Goal: Information Seeking & Learning: Find specific fact

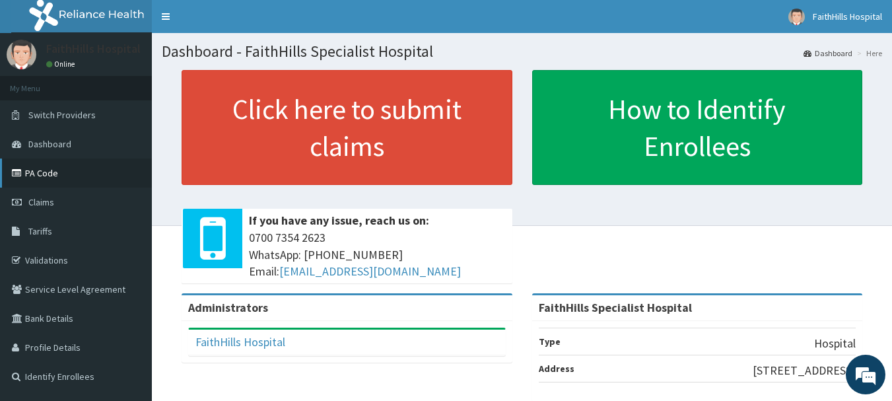
click at [32, 176] on link "PA Code" at bounding box center [76, 172] width 152 height 29
click at [50, 234] on span "Tariffs" at bounding box center [40, 231] width 24 height 12
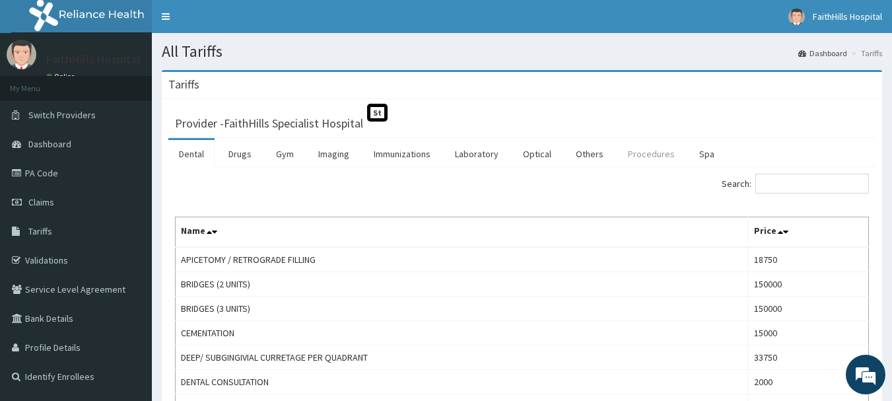
click at [632, 154] on link "Procedures" at bounding box center [651, 154] width 68 height 28
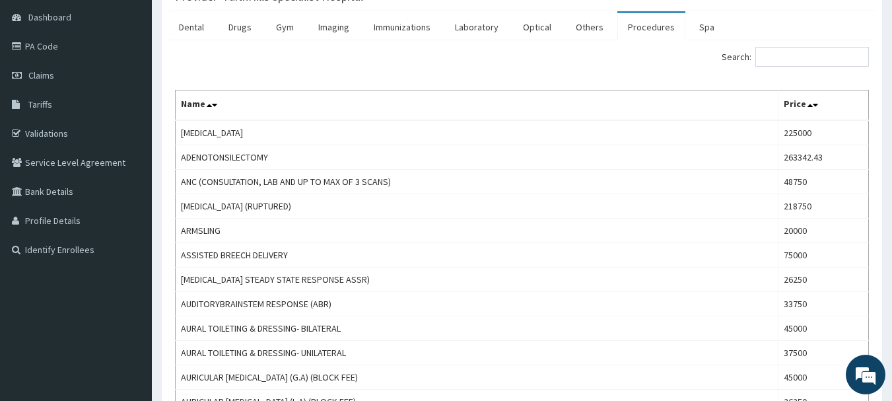
scroll to position [132, 0]
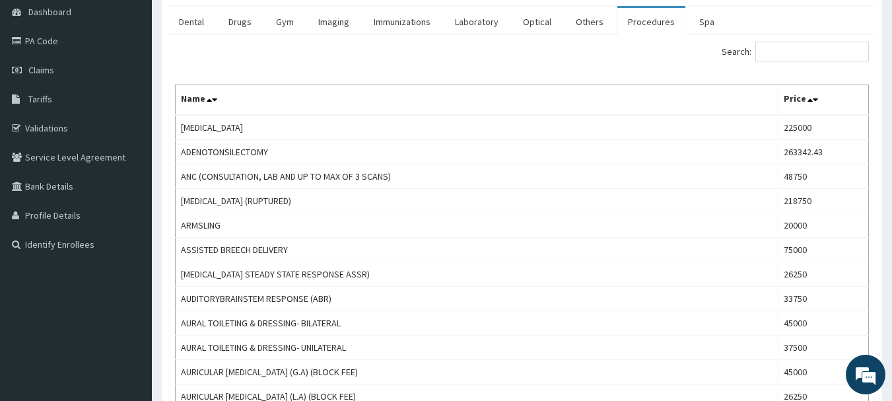
click at [812, 63] on div "Search:" at bounding box center [700, 53] width 337 height 23
click at [811, 55] on input "Search:" at bounding box center [812, 52] width 114 height 20
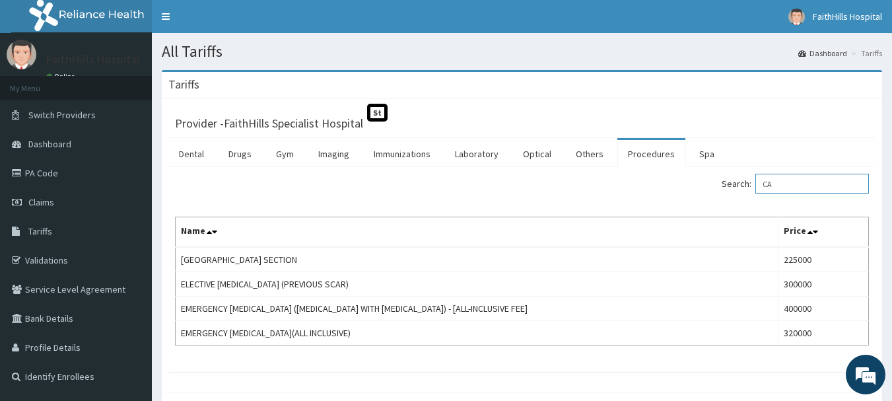
type input "C"
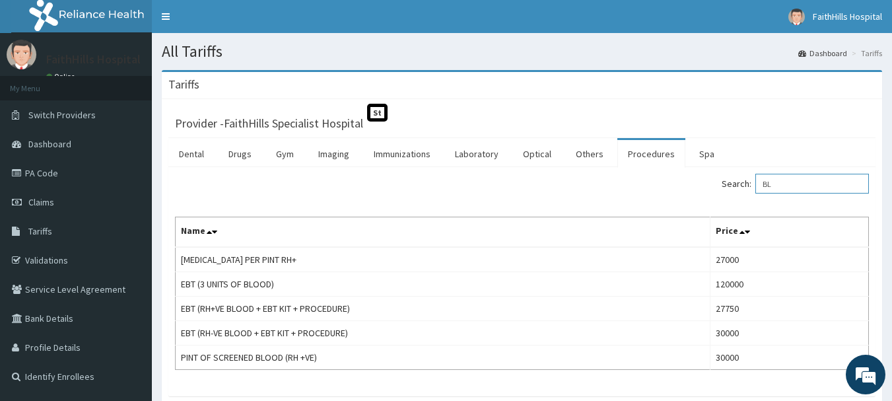
type input "B"
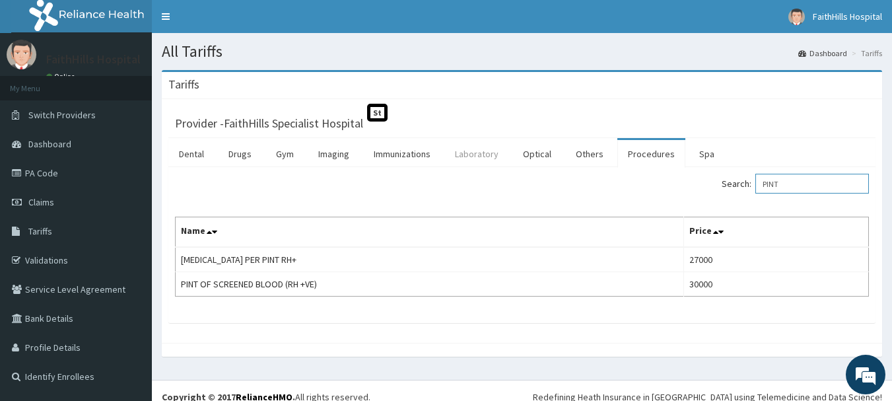
type input "PINT"
click at [484, 155] on link "Laboratory" at bounding box center [476, 154] width 65 height 28
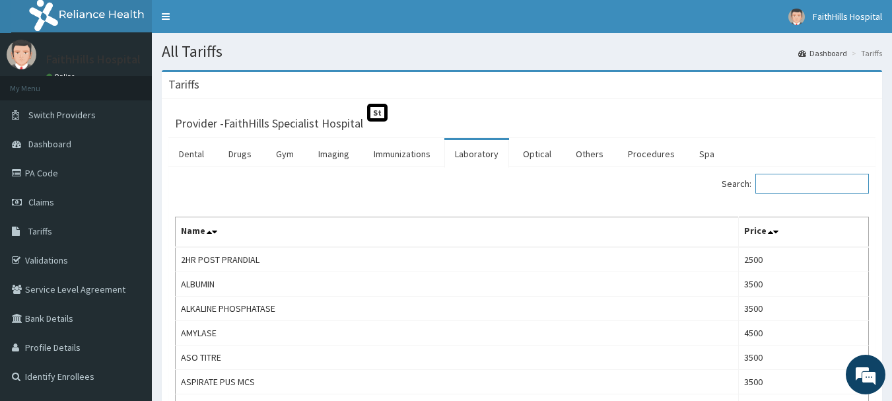
click at [797, 183] on input "Search:" at bounding box center [812, 184] width 114 height 20
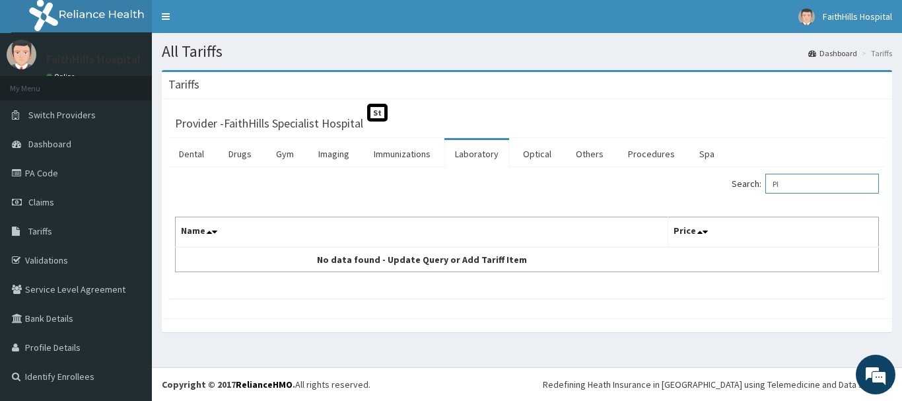
type input "P"
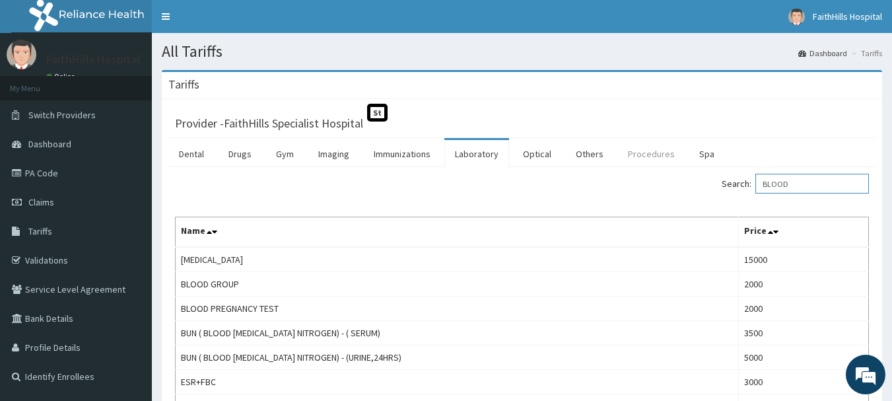
type input "BLOOD"
drag, startPoint x: 637, startPoint y: 158, endPoint x: 670, endPoint y: 160, distance: 33.0
click at [639, 158] on link "Procedures" at bounding box center [651, 154] width 68 height 28
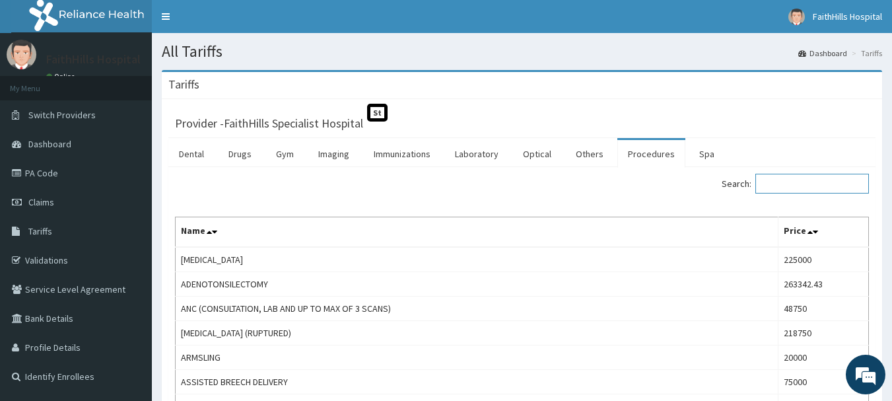
click at [835, 191] on input "Search:" at bounding box center [812, 184] width 114 height 20
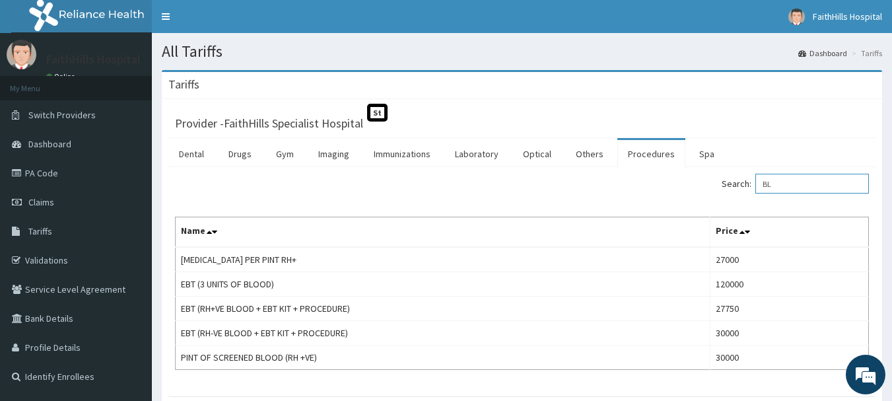
type input "B"
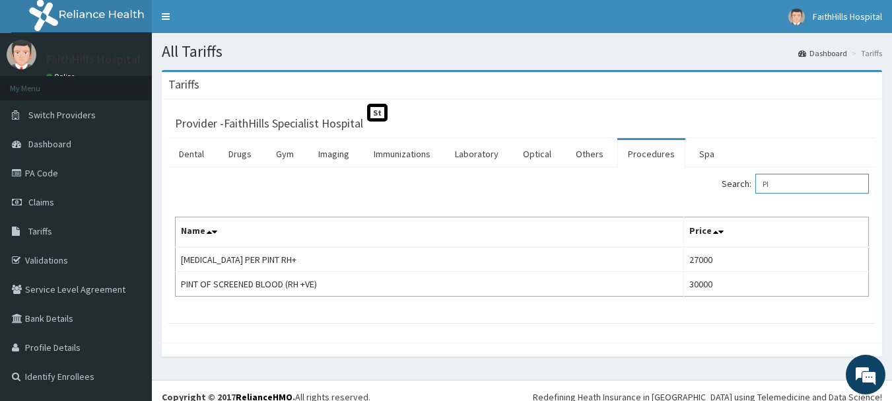
type input "P"
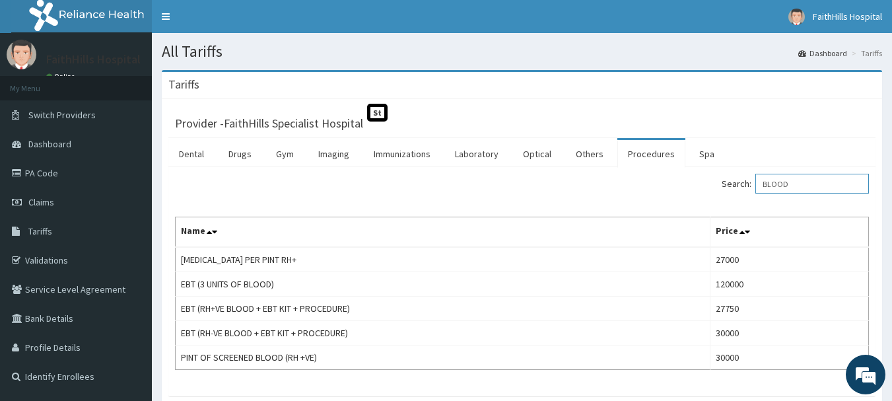
type input "BLOOD"
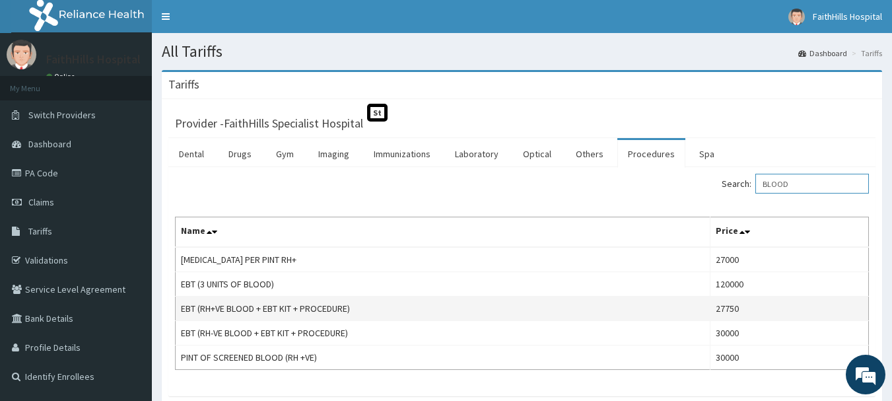
scroll to position [66, 0]
